Goal: Communication & Community: Answer question/provide support

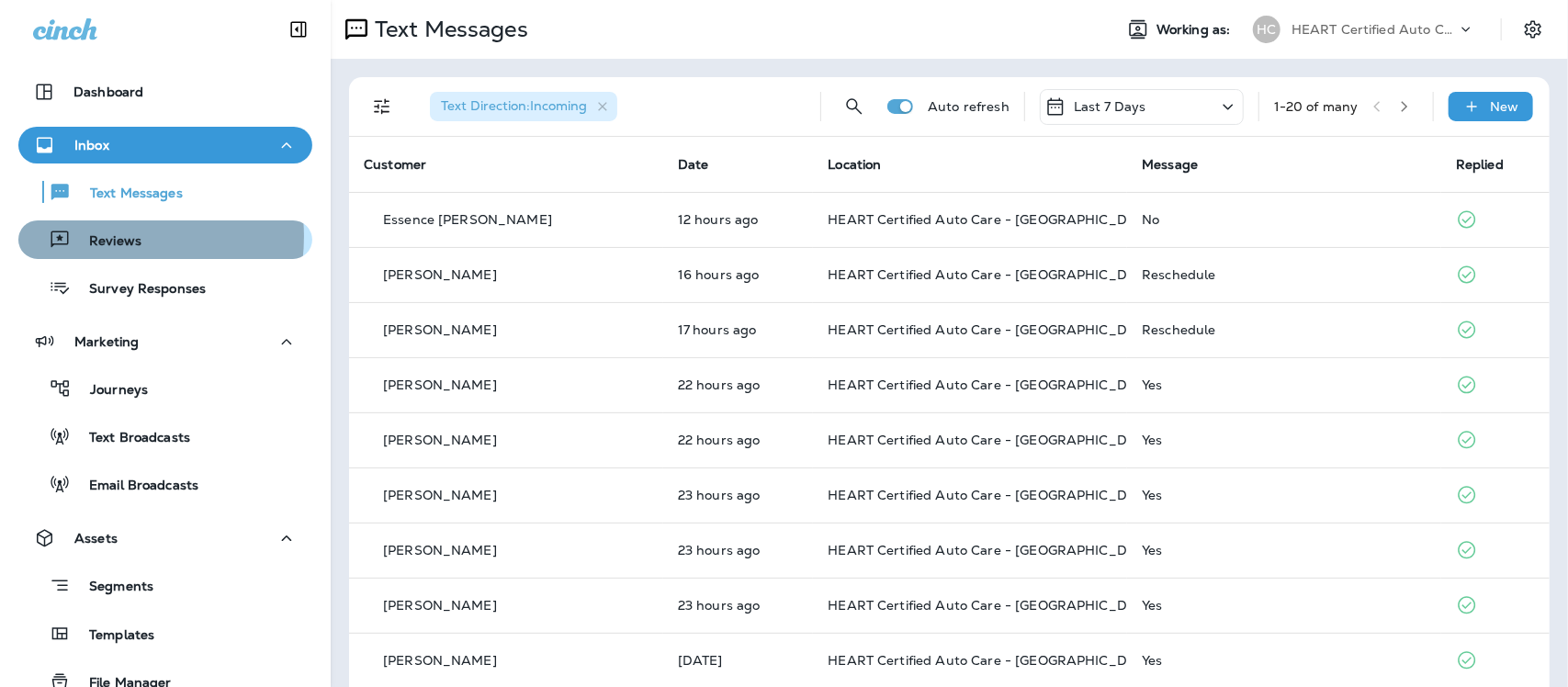
click at [96, 236] on p "Reviews" at bounding box center [106, 242] width 71 height 18
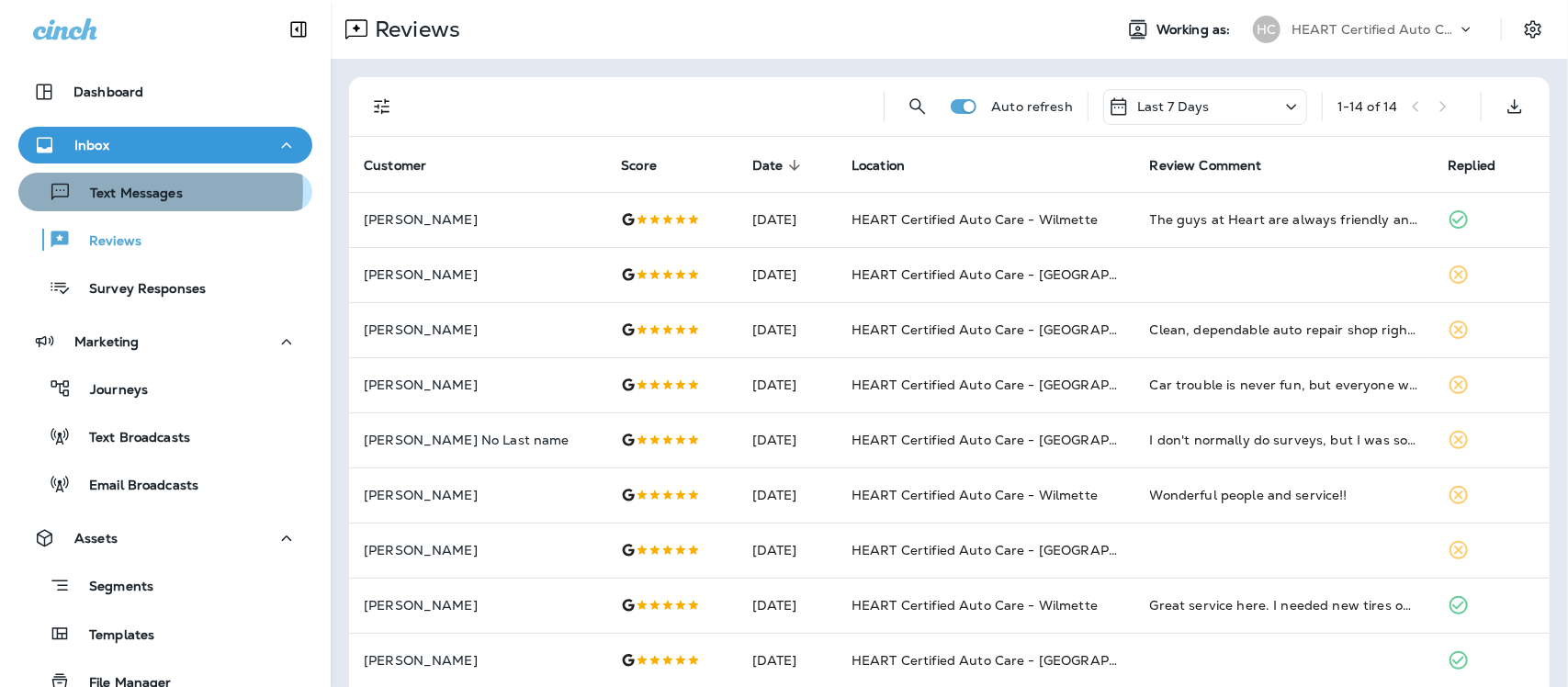
click at [113, 190] on p "Text Messages" at bounding box center [127, 194] width 111 height 18
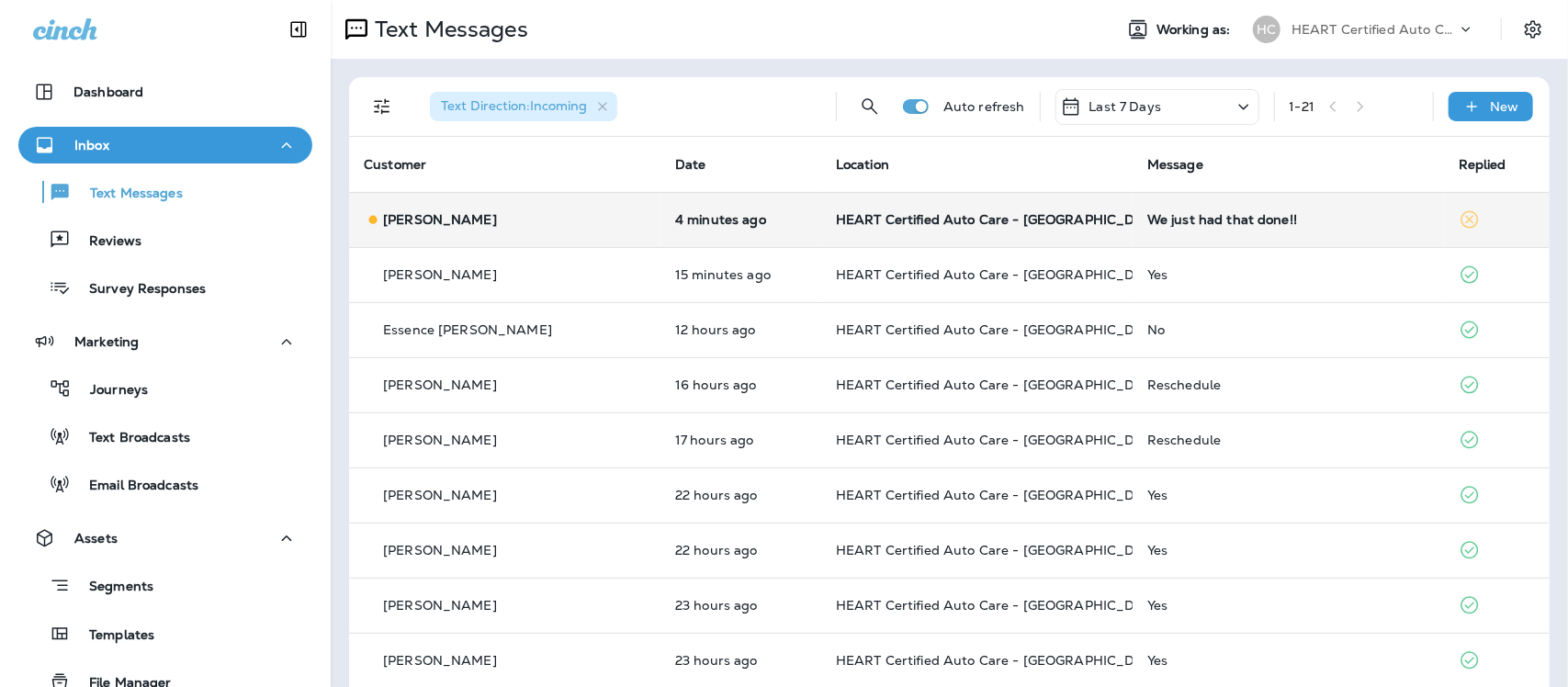
click at [1164, 221] on div "We just had that done!!" at bounding box center [1288, 219] width 282 height 15
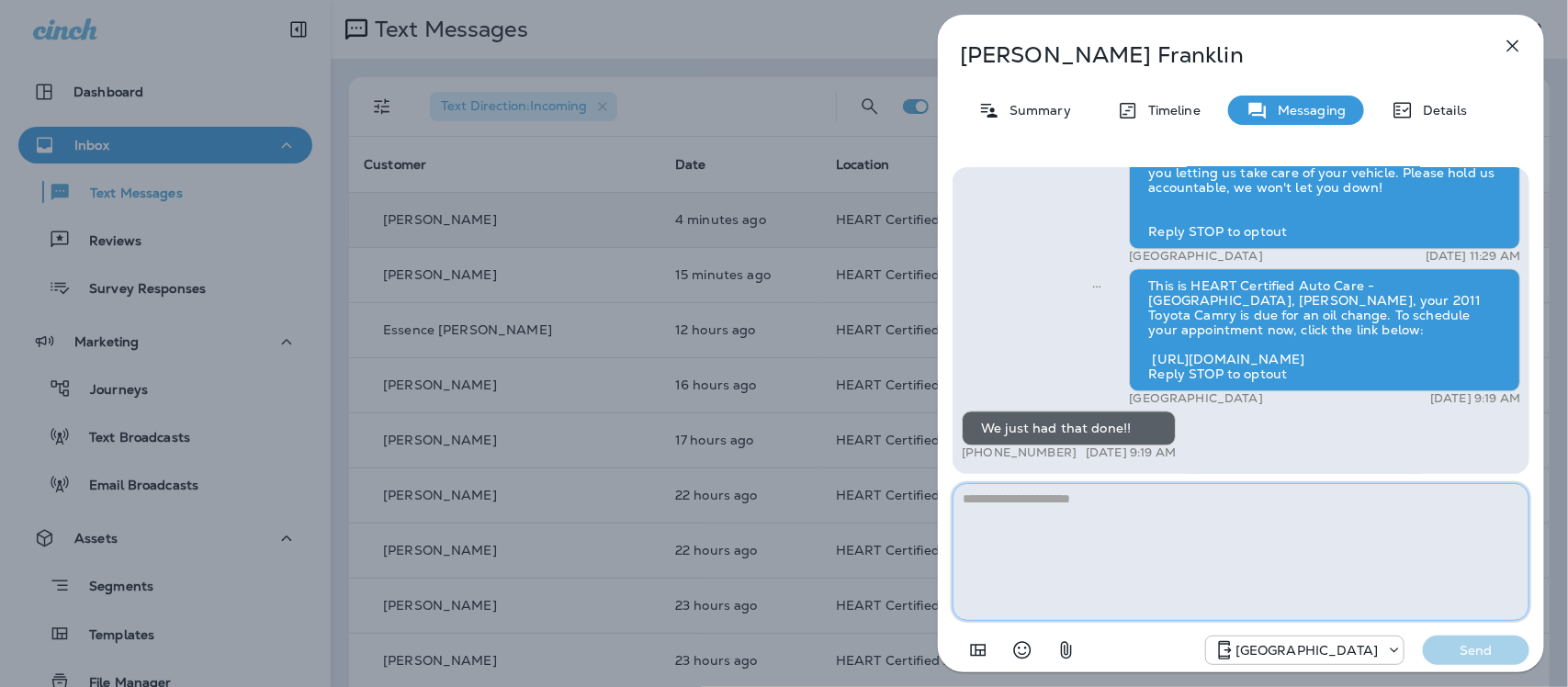
click at [1126, 529] on textarea at bounding box center [1241, 553] width 576 height 138
type textarea "**********"
click at [1484, 643] on p "Send" at bounding box center [1476, 651] width 77 height 17
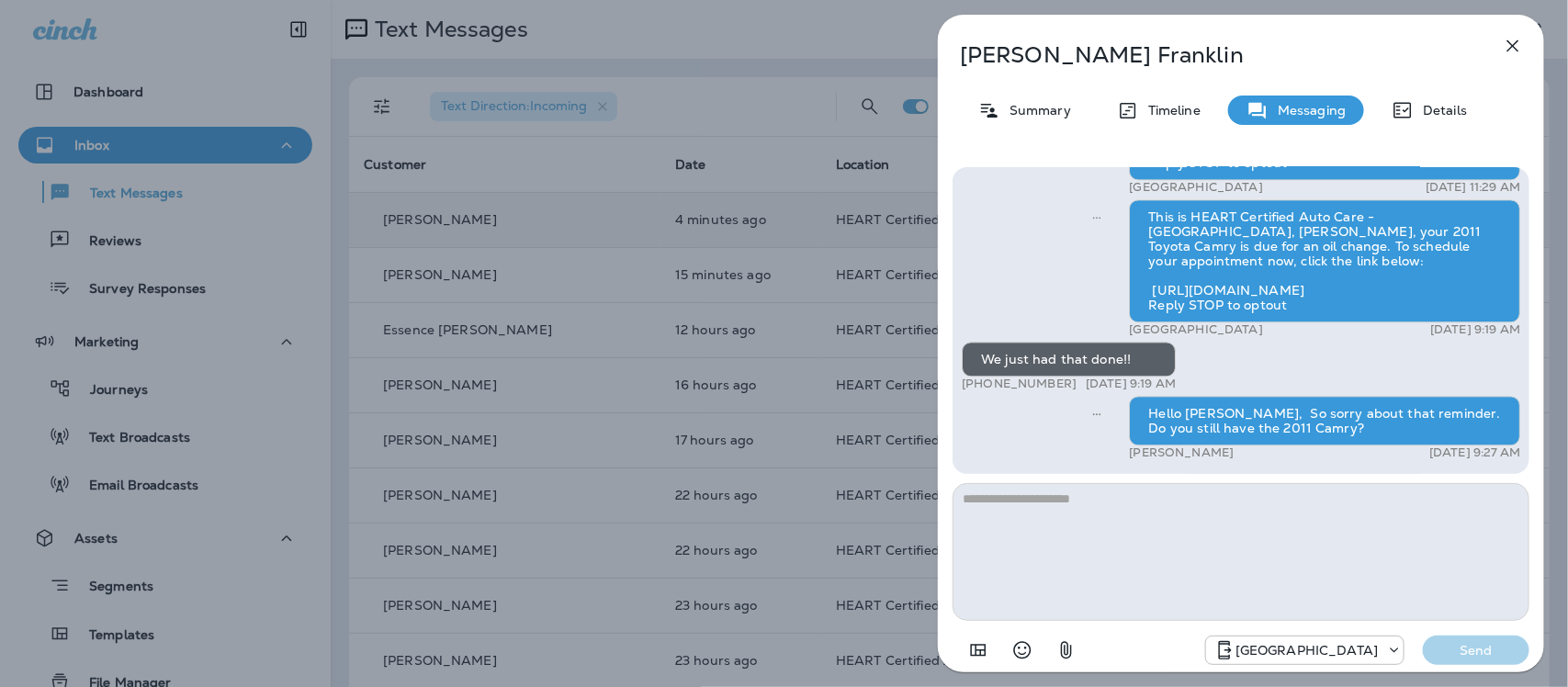
click at [1516, 44] on icon "button" at bounding box center [1513, 46] width 22 height 22
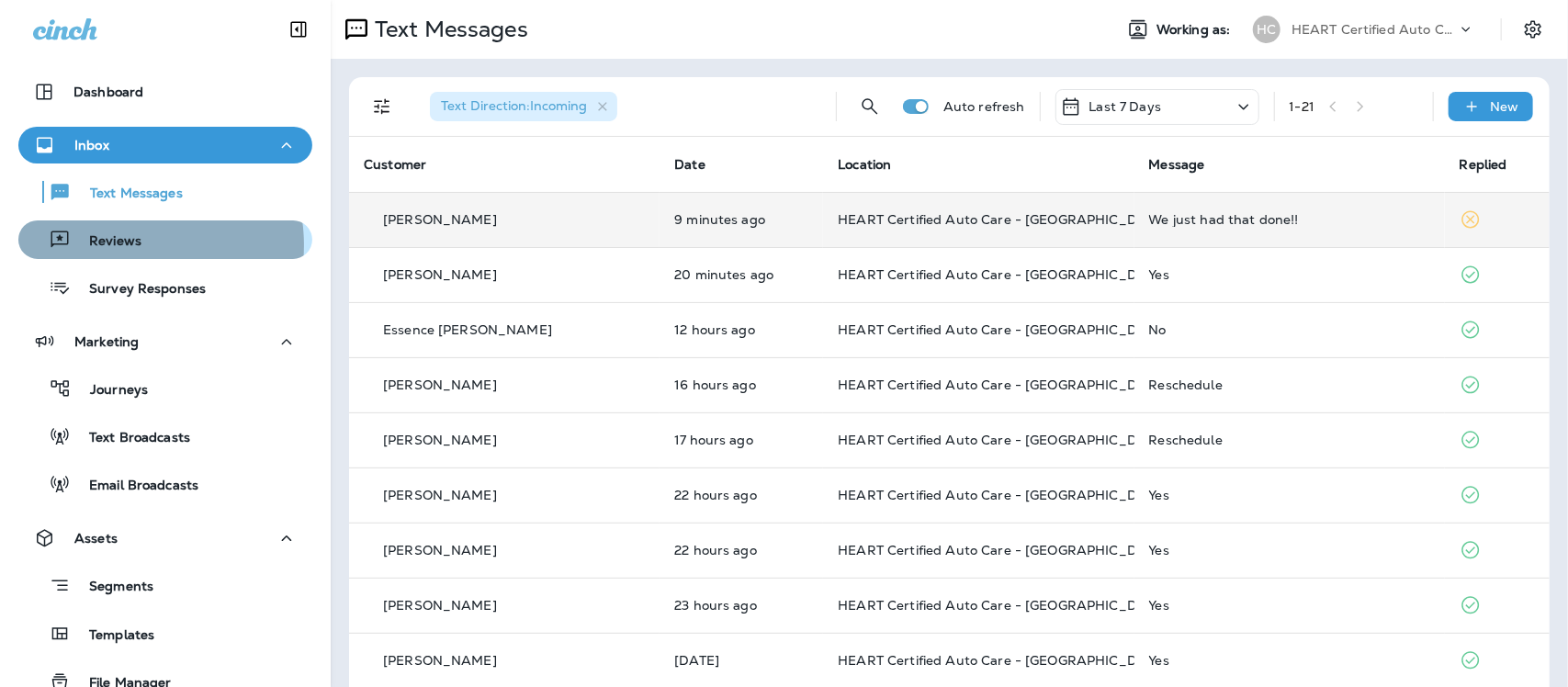
click at [124, 245] on p "Reviews" at bounding box center [106, 242] width 71 height 18
